Goal: Obtain resource: Download file/media

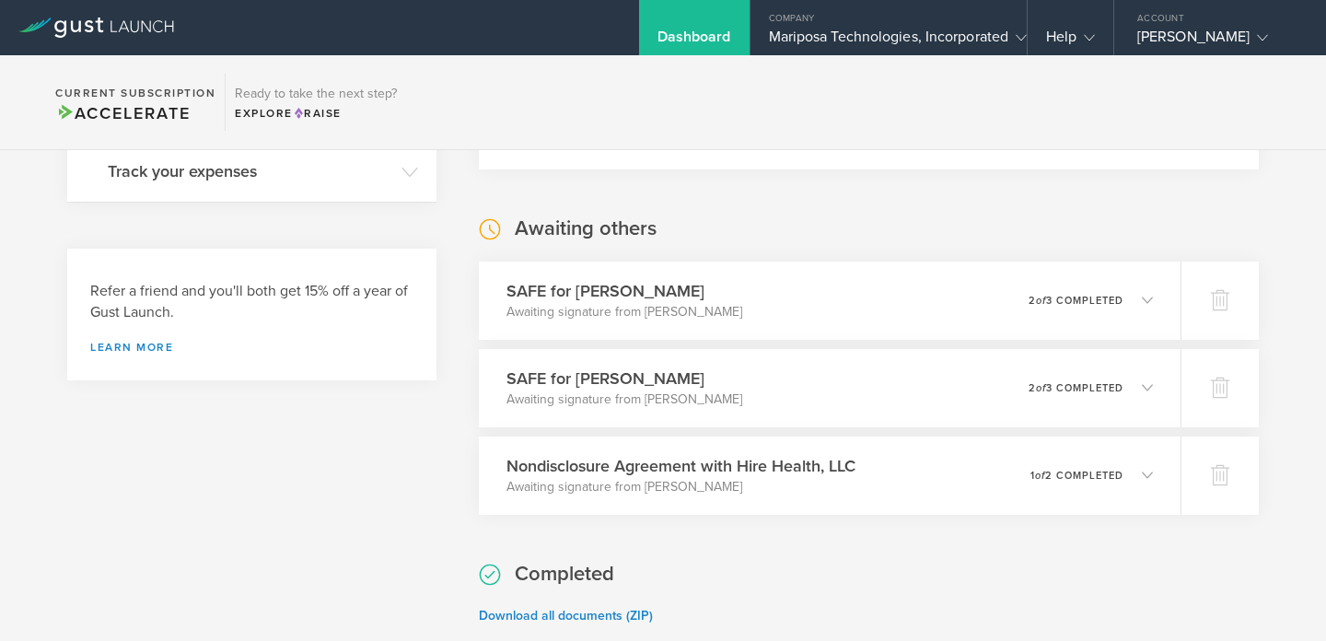
scroll to position [805, 0]
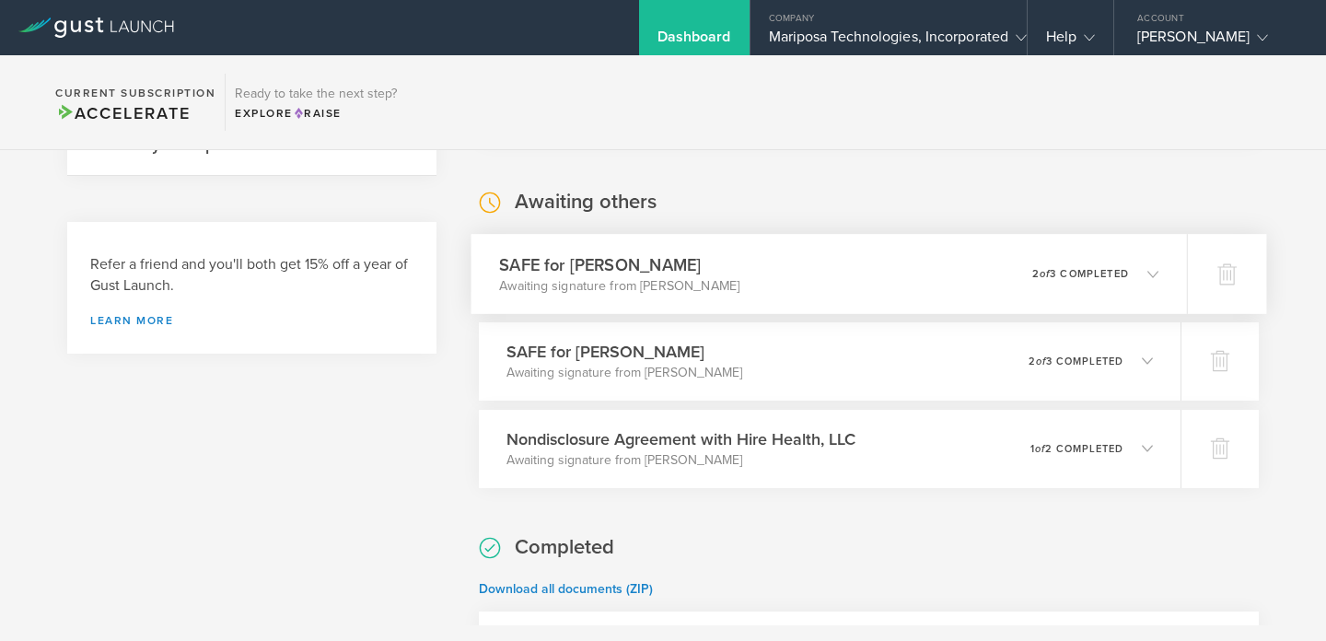
click at [754, 284] on div "SAFE for [PERSON_NAME] Awaiting signature from [PERSON_NAME] 0 undeliverable 2 …" at bounding box center [828, 274] width 716 height 80
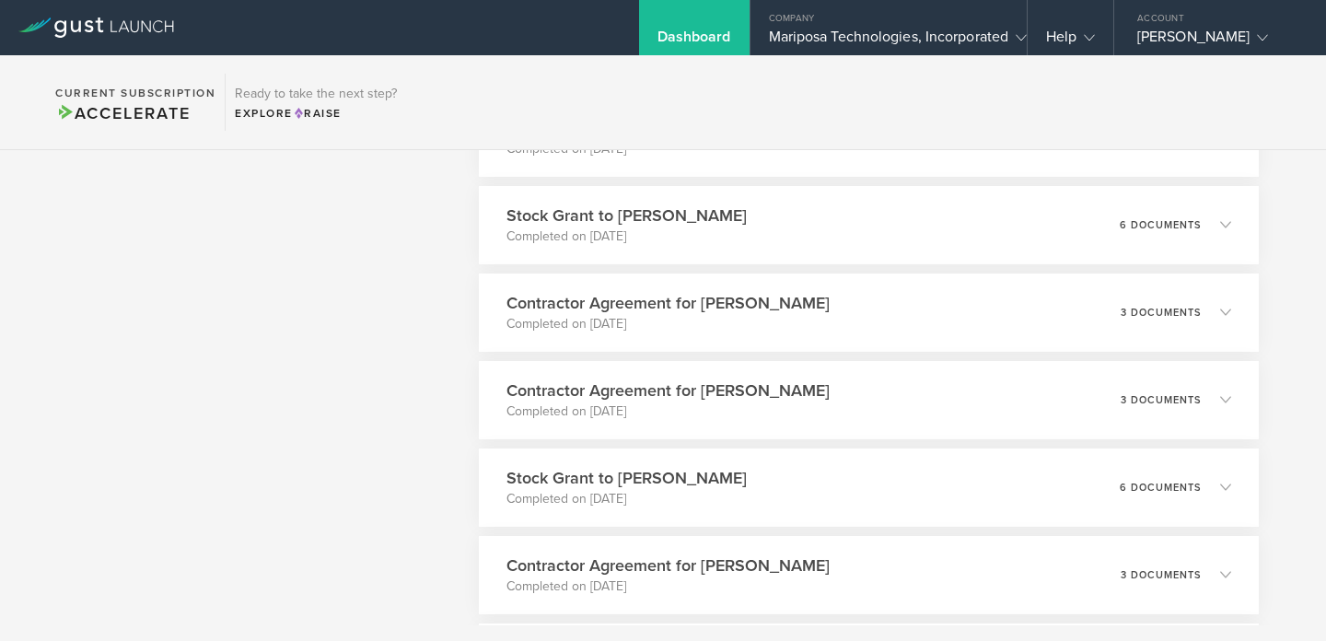
scroll to position [2226, 0]
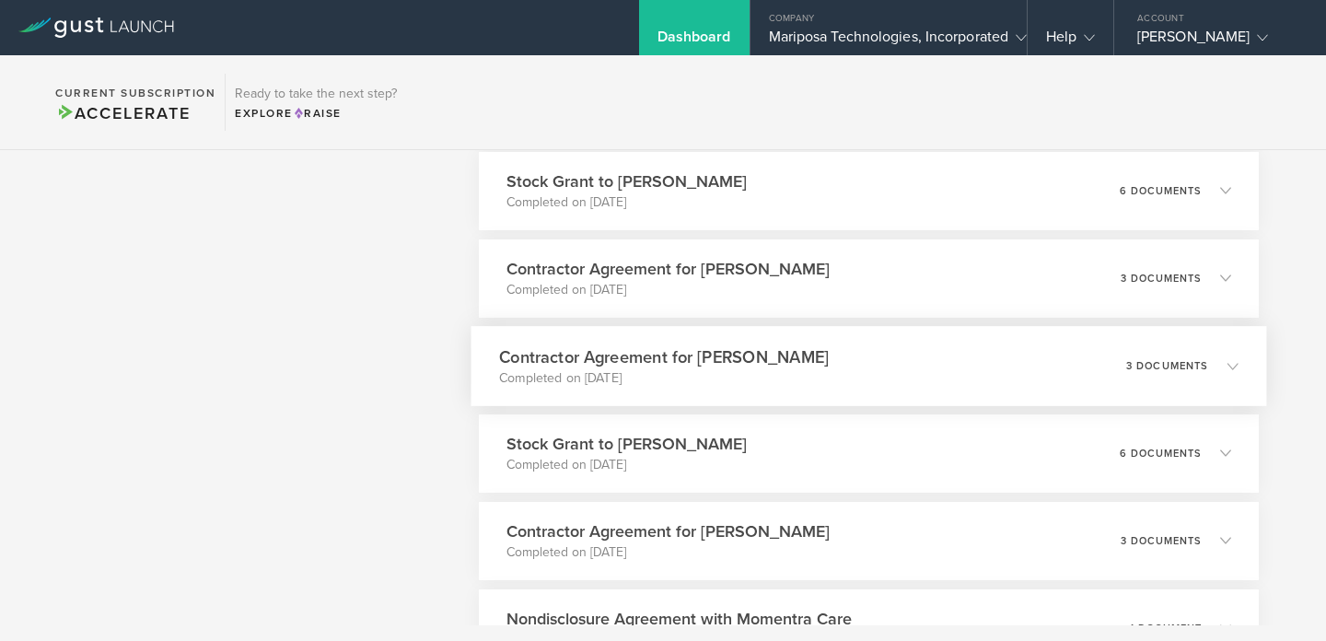
click at [646, 374] on p "Completed on [DATE]" at bounding box center [664, 377] width 330 height 18
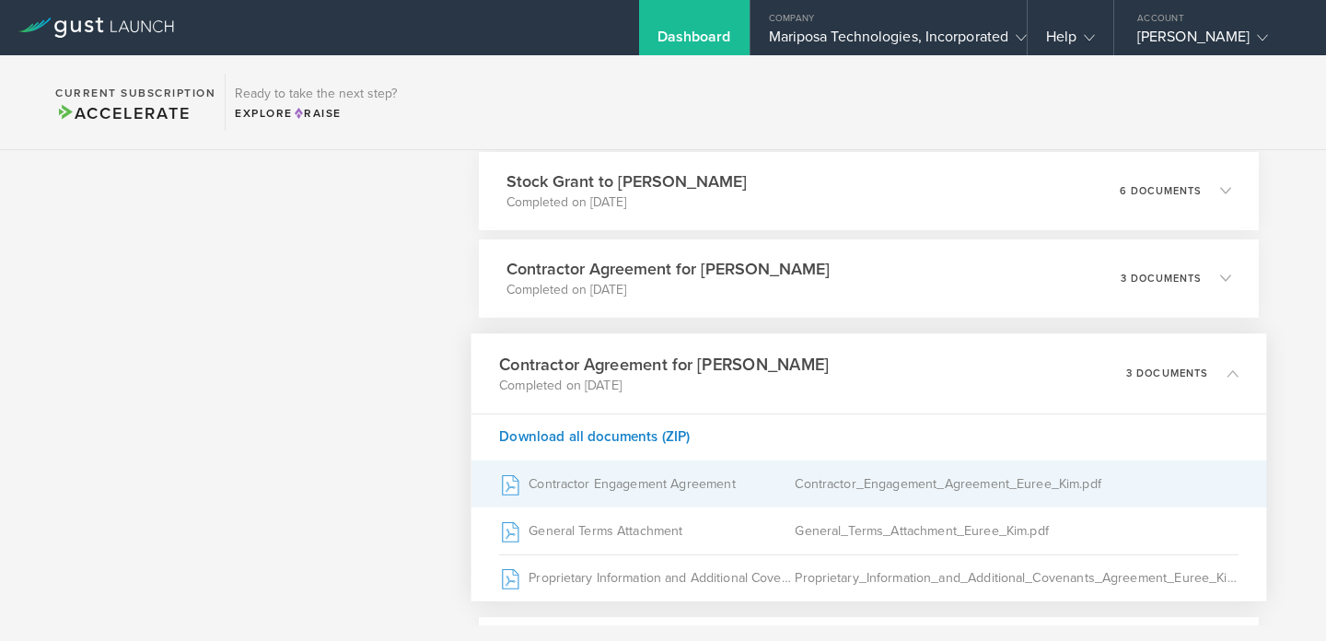
click at [732, 484] on div "Contractor Engagement Agreement" at bounding box center [647, 483] width 296 height 46
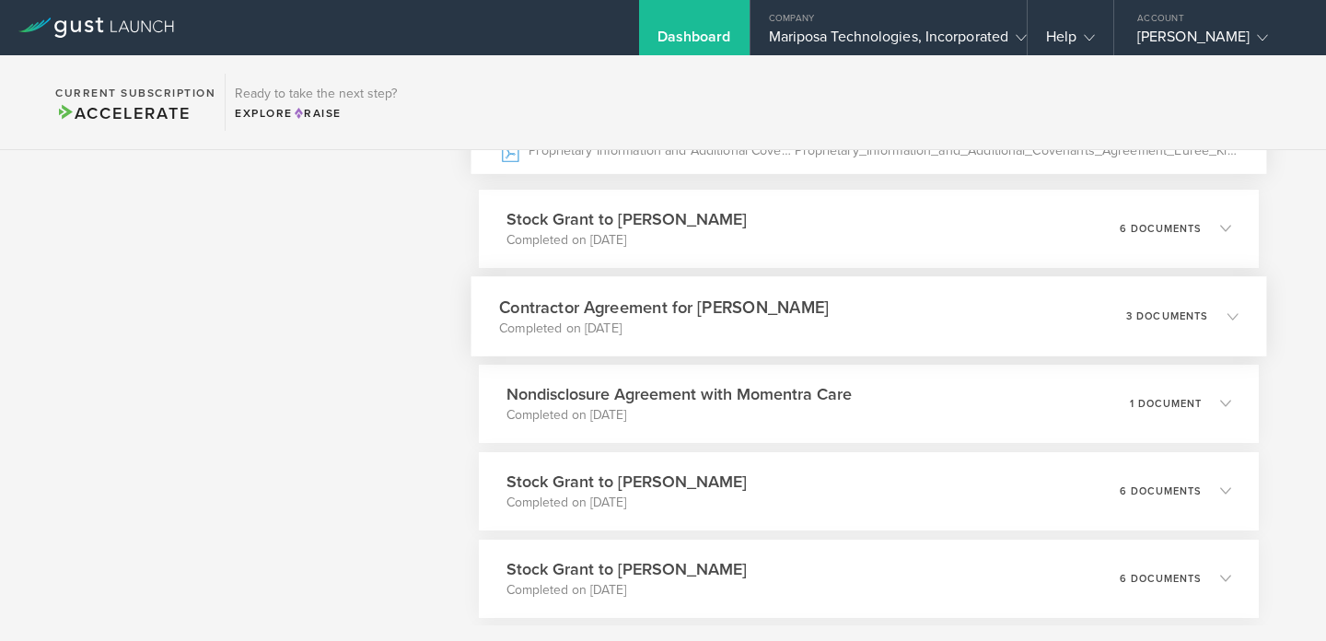
scroll to position [2696, 0]
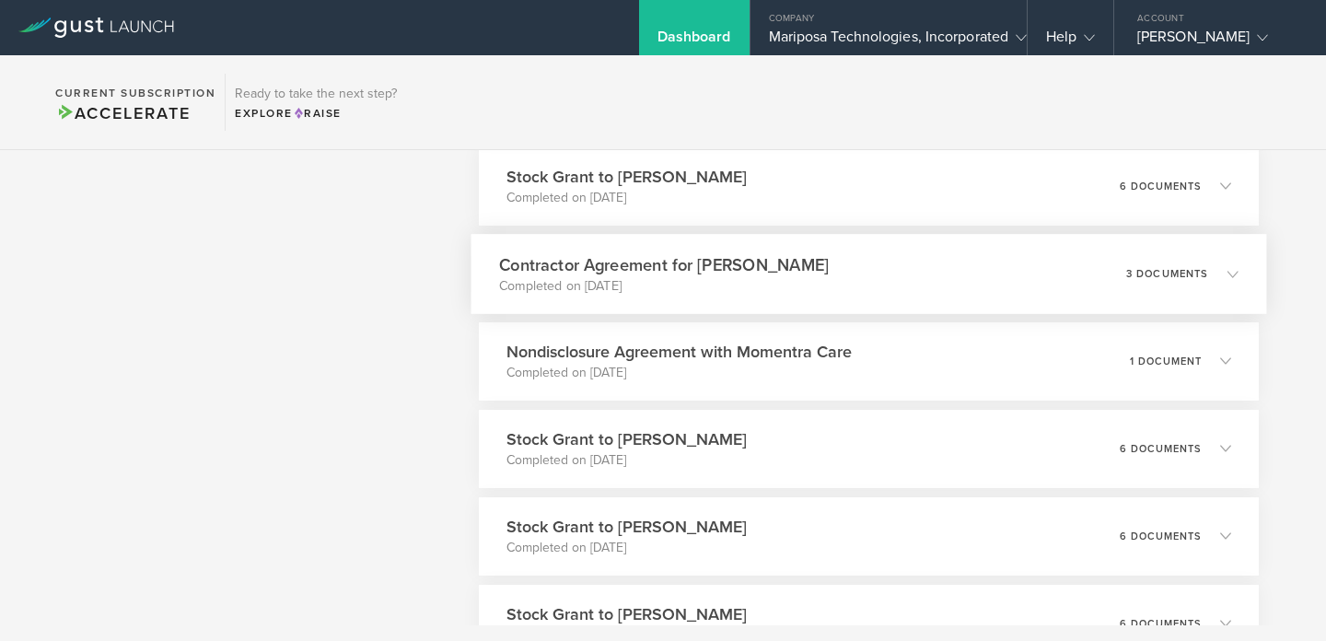
click at [606, 271] on h3 "Contractor Agreement for [PERSON_NAME]" at bounding box center [664, 264] width 330 height 25
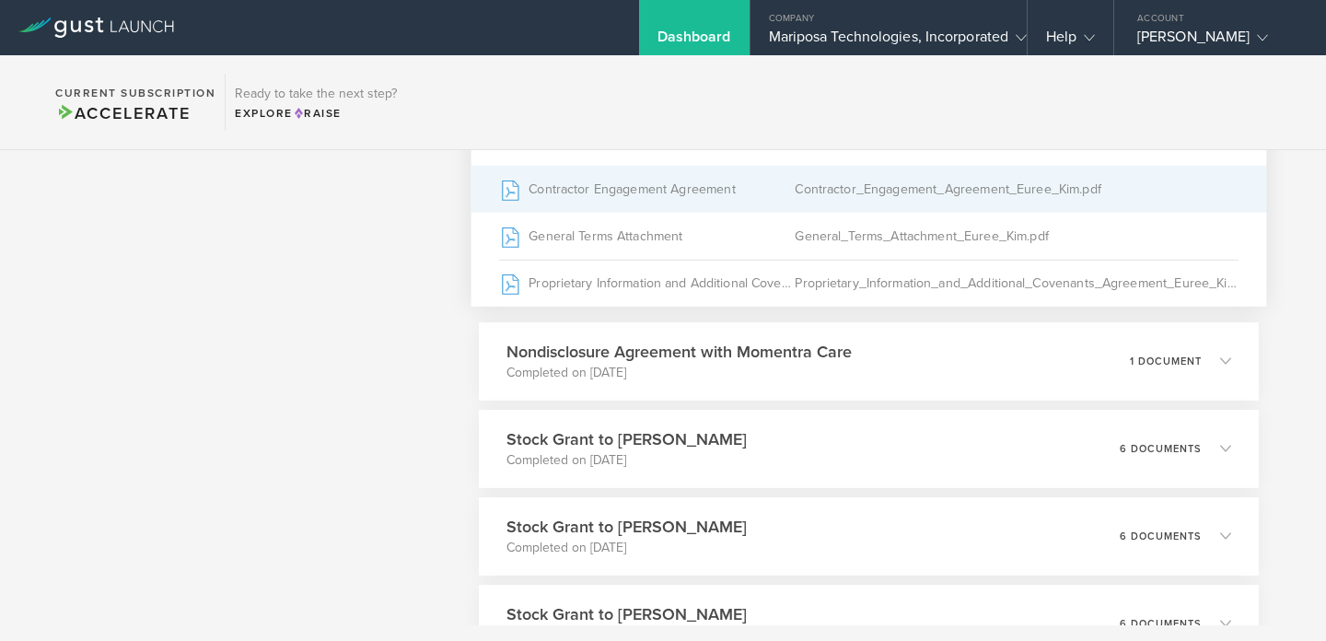
click at [608, 195] on div "Contractor Engagement Agreement" at bounding box center [647, 189] width 296 height 46
